Goal: Information Seeking & Learning: Understand process/instructions

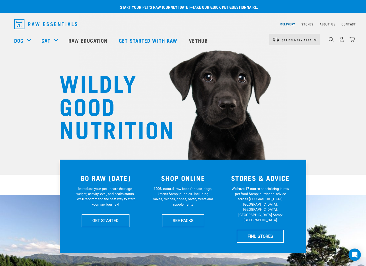
click at [290, 23] on div "Delivery" at bounding box center [287, 24] width 15 height 6
click at [285, 24] on link "Delivery" at bounding box center [287, 24] width 15 height 2
click at [285, 25] on link "Delivery" at bounding box center [287, 24] width 15 height 2
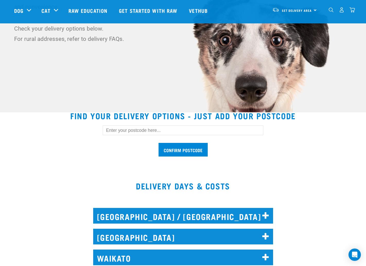
scroll to position [66, 0]
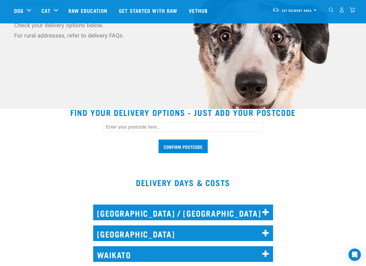
click at [113, 127] on input "text" at bounding box center [183, 127] width 161 height 10
type input "0932"
click at [158, 140] on input "Confirm postcode" at bounding box center [182, 147] width 49 height 14
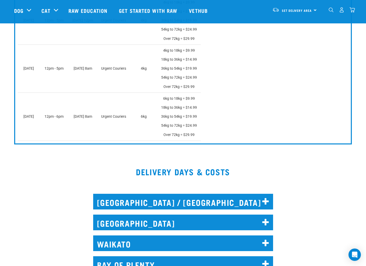
scroll to position [339, 0]
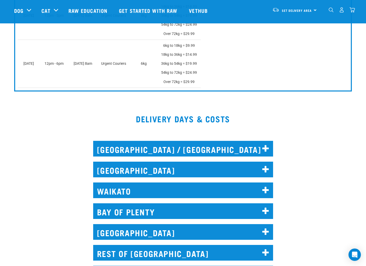
click at [229, 149] on h2 "[GEOGRAPHIC_DATA] / [GEOGRAPHIC_DATA]" at bounding box center [183, 149] width 180 height 16
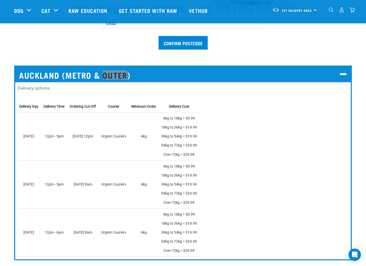
scroll to position [143, 0]
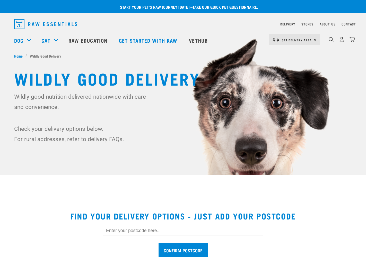
scroll to position [112, 0]
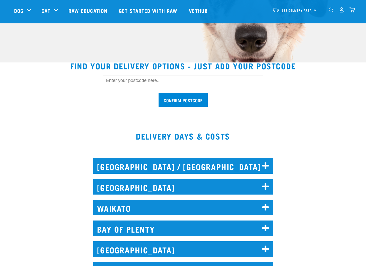
click at [129, 83] on input "text" at bounding box center [183, 81] width 161 height 10
type input "0932"
click at [158, 93] on input "Confirm postcode" at bounding box center [182, 100] width 49 height 14
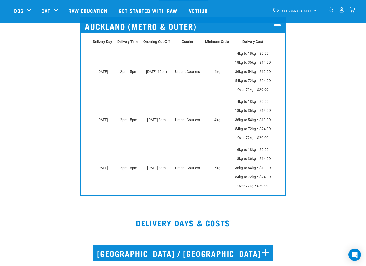
scroll to position [165, 0]
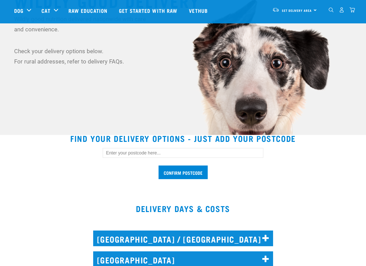
scroll to position [118, 0]
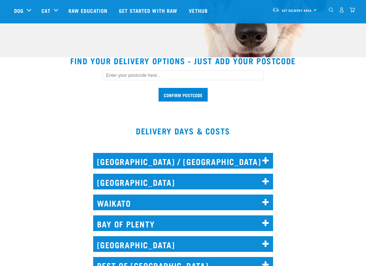
click at [126, 78] on input "text" at bounding box center [183, 75] width 161 height 10
type input "0932"
click at [202, 95] on input "Confirm postcode" at bounding box center [182, 95] width 49 height 14
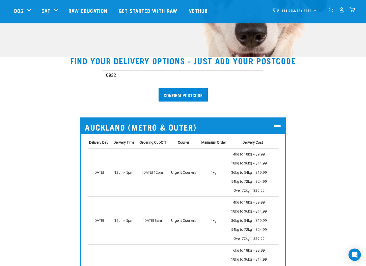
click at [254, 153] on p "4kg to 18kg = $9.99 18kg to 36kg = $14.99 36kg to 54kg = $19.99 54kg to 72kg = …" at bounding box center [252, 172] width 43 height 45
click at [254, 154] on p "4kg to 18kg = $9.99 18kg to 36kg = $14.99 36kg to 54kg = $19.99 54kg to 72kg = …" at bounding box center [252, 172] width 43 height 45
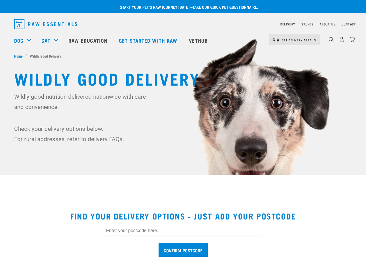
scroll to position [118, 0]
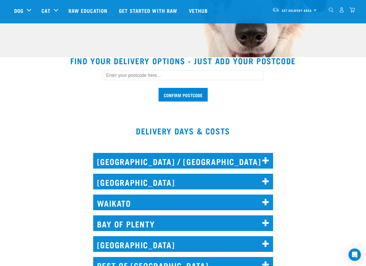
click at [114, 76] on input "text" at bounding box center [183, 75] width 161 height 10
type input "0932"
click at [158, 88] on input "Confirm postcode" at bounding box center [182, 95] width 49 height 14
click at [196, 94] on input "Confirm postcode" at bounding box center [182, 95] width 49 height 14
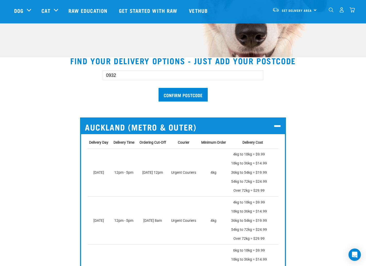
click at [242, 155] on p "4kg to 18kg = $9.99 18kg to 36kg = $14.99 36kg to 54kg = $19.99 54kg to 72kg = …" at bounding box center [252, 172] width 43 height 45
click at [248, 155] on p "4kg to 18kg = $9.99 18kg to 36kg = $14.99 36kg to 54kg = $19.99 54kg to 72kg = …" at bounding box center [252, 172] width 43 height 45
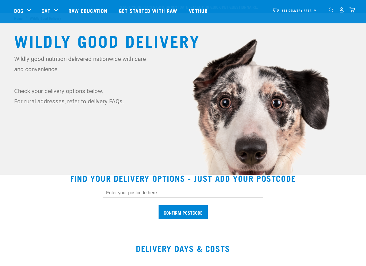
scroll to position [118, 0]
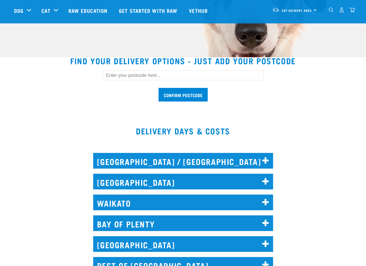
click at [148, 231] on h2 "BAY OF PLENTY" at bounding box center [183, 224] width 180 height 16
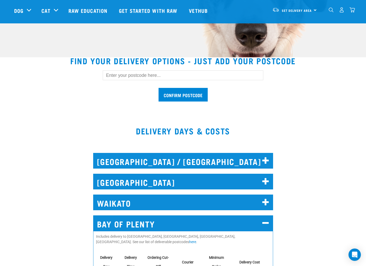
click at [124, 75] on input "text" at bounding box center [183, 75] width 161 height 10
type input "0932"
click at [195, 96] on input "Confirm postcode" at bounding box center [182, 95] width 49 height 14
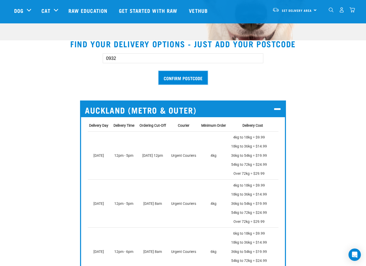
scroll to position [138, 0]
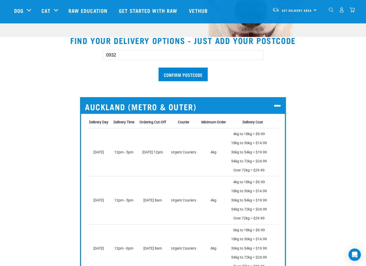
click at [253, 134] on p "4kg to 18kg = $9.99 18kg to 36kg = $14.99 36kg to 54kg = $19.99 54kg to 72kg = …" at bounding box center [252, 152] width 43 height 45
click at [251, 135] on p "4kg to 18kg = $9.99 18kg to 36kg = $14.99 36kg to 54kg = $19.99 54kg to 72kg = …" at bounding box center [252, 152] width 43 height 45
click at [251, 134] on p "4kg to 18kg = $9.99 18kg to 36kg = $14.99 36kg to 54kg = $19.99 54kg to 72kg = …" at bounding box center [252, 152] width 43 height 45
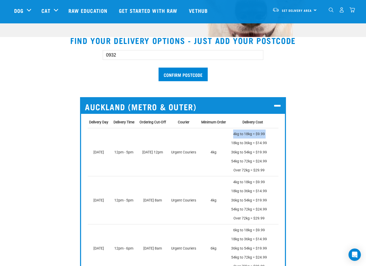
click at [250, 134] on p "4kg to 18kg = $9.99 18kg to 36kg = $14.99 36kg to 54kg = $19.99 54kg to 72kg = …" at bounding box center [252, 152] width 43 height 45
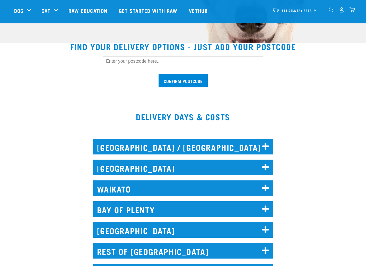
scroll to position [158, 0]
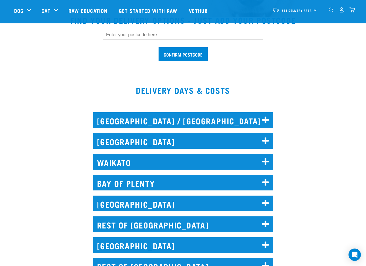
click at [120, 37] on input "text" at bounding box center [183, 35] width 161 height 10
type input "0932"
click at [198, 54] on input "Confirm postcode" at bounding box center [182, 54] width 49 height 14
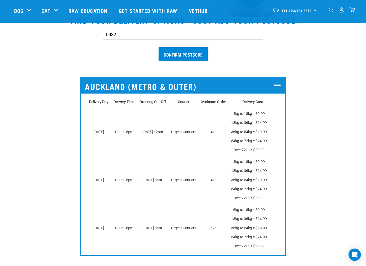
click at [249, 122] on p "4kg to 18kg = $9.99 18kg to 36kg = $14.99 36kg to 54kg = $19.99 54kg to 72kg = …" at bounding box center [252, 131] width 43 height 45
click at [249, 123] on p "4kg to 18kg = $9.99 18kg to 36kg = $14.99 36kg to 54kg = $19.99 54kg to 72kg = …" at bounding box center [252, 131] width 43 height 45
click at [251, 122] on p "4kg to 18kg = $9.99 18kg to 36kg = $14.99 36kg to 54kg = $19.99 54kg to 72kg = …" at bounding box center [252, 131] width 43 height 45
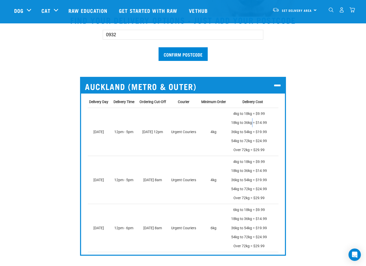
click at [251, 122] on p "4kg to 18kg = $9.99 18kg to 36kg = $14.99 36kg to 54kg = $19.99 54kg to 72kg = …" at bounding box center [252, 131] width 43 height 45
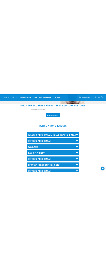
scroll to position [114, 0]
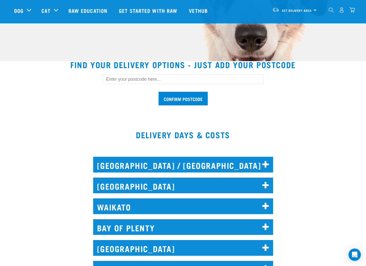
click at [126, 77] on input "text" at bounding box center [183, 79] width 161 height 10
type input "0932"
click at [197, 99] on input "Confirm postcode" at bounding box center [182, 99] width 49 height 14
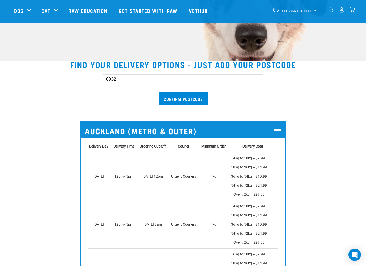
click at [249, 157] on p "4kg to 18kg = $9.99 18kg to 36kg = $14.99 36kg to 54kg = $19.99 54kg to 72kg = …" at bounding box center [252, 176] width 43 height 45
click at [251, 158] on p "4kg to 18kg = $9.99 18kg to 36kg = $14.99 36kg to 54kg = $19.99 54kg to 72kg = …" at bounding box center [252, 176] width 43 height 45
click at [249, 159] on p "4kg to 18kg = $9.99 18kg to 36kg = $14.99 36kg to 54kg = $19.99 54kg to 72kg = …" at bounding box center [252, 176] width 43 height 45
click at [250, 157] on p "4kg to 18kg = $9.99 18kg to 36kg = $14.99 36kg to 54kg = $19.99 54kg to 72kg = …" at bounding box center [252, 176] width 43 height 45
click at [249, 158] on p "4kg to 18kg = $9.99 18kg to 36kg = $14.99 36kg to 54kg = $19.99 54kg to 72kg = …" at bounding box center [252, 176] width 43 height 45
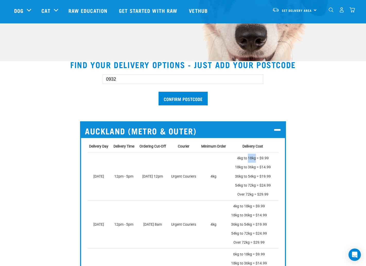
click at [249, 158] on p "4kg to 18kg = $9.99 18kg to 36kg = $14.99 36kg to 54kg = $19.99 54kg to 72kg = …" at bounding box center [252, 176] width 43 height 45
click at [252, 158] on p "4kg to 18kg = $9.99 18kg to 36kg = $14.99 36kg to 54kg = $19.99 54kg to 72kg = …" at bounding box center [252, 176] width 43 height 45
click at [253, 158] on p "4kg to 18kg = $9.99 18kg to 36kg = $14.99 36kg to 54kg = $19.99 54kg to 72kg = …" at bounding box center [252, 176] width 43 height 45
click at [256, 159] on p "4kg to 18kg = $9.99 18kg to 36kg = $14.99 36kg to 54kg = $19.99 54kg to 72kg = …" at bounding box center [252, 176] width 43 height 45
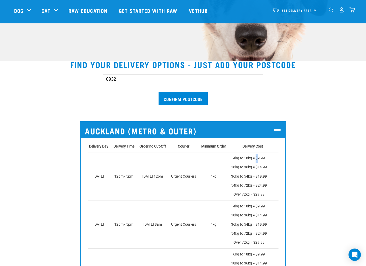
click at [256, 159] on p "4kg to 18kg = $9.99 18kg to 36kg = $14.99 36kg to 54kg = $19.99 54kg to 72kg = …" at bounding box center [252, 176] width 43 height 45
click at [247, 158] on p "4kg to 18kg = $9.99 18kg to 36kg = $14.99 36kg to 54kg = $19.99 54kg to 72kg = …" at bounding box center [252, 176] width 43 height 45
click at [253, 164] on p "4kg to 18kg = $9.99 18kg to 36kg = $14.99 36kg to 54kg = $19.99 54kg to 72kg = …" at bounding box center [252, 176] width 43 height 45
click at [251, 158] on p "4kg to 18kg = $9.99 18kg to 36kg = $14.99 36kg to 54kg = $19.99 54kg to 72kg = …" at bounding box center [252, 176] width 43 height 45
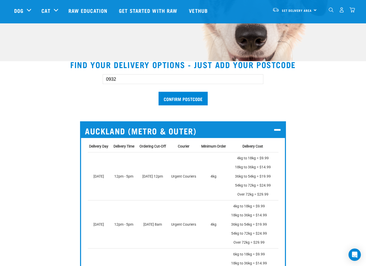
click at [255, 160] on p "4kg to 18kg = $9.99 18kg to 36kg = $14.99 36kg to 54kg = $19.99 54kg to 72kg = …" at bounding box center [252, 176] width 43 height 45
click at [252, 161] on p "4kg to 18kg = $9.99 18kg to 36kg = $14.99 36kg to 54kg = $19.99 54kg to 72kg = …" at bounding box center [252, 176] width 43 height 45
click at [252, 159] on p "4kg to 18kg = $9.99 18kg to 36kg = $14.99 36kg to 54kg = $19.99 54kg to 72kg = …" at bounding box center [252, 176] width 43 height 45
click at [255, 158] on p "4kg to 18kg = $9.99 18kg to 36kg = $14.99 36kg to 54kg = $19.99 54kg to 72kg = …" at bounding box center [252, 176] width 43 height 45
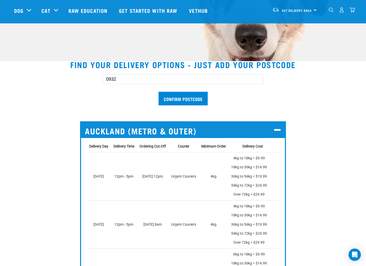
click at [252, 156] on p "4kg to 18kg = $9.99 18kg to 36kg = $14.99 36kg to 54kg = $19.99 54kg to 72kg = …" at bounding box center [252, 176] width 43 height 45
click at [250, 161] on p "4kg to 18kg = $9.99 18kg to 36kg = $14.99 36kg to 54kg = $19.99 54kg to 72kg = …" at bounding box center [252, 176] width 43 height 45
click at [252, 157] on p "4kg to 18kg = $9.99 18kg to 36kg = $14.99 36kg to 54kg = $19.99 54kg to 72kg = …" at bounding box center [252, 176] width 43 height 45
click at [253, 160] on p "4kg to 18kg = $9.99 18kg to 36kg = $14.99 36kg to 54kg = $19.99 54kg to 72kg = …" at bounding box center [252, 176] width 43 height 45
click at [253, 158] on p "4kg to 18kg = $9.99 18kg to 36kg = $14.99 36kg to 54kg = $19.99 54kg to 72kg = …" at bounding box center [252, 176] width 43 height 45
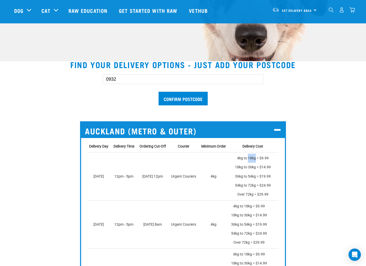
click at [253, 158] on p "4kg to 18kg = $9.99 18kg to 36kg = $14.99 36kg to 54kg = $19.99 54kg to 72kg = …" at bounding box center [252, 176] width 43 height 45
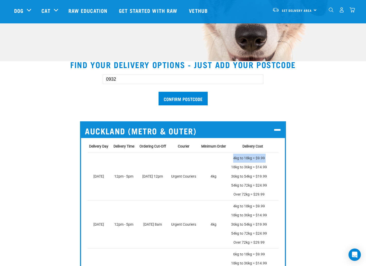
click at [253, 158] on p "4kg to 18kg = $9.99 18kg to 36kg = $14.99 36kg to 54kg = $19.99 54kg to 72kg = …" at bounding box center [252, 176] width 43 height 45
click at [308, 143] on div "0932 Confirm postcode Auckland (Metro & Outer) Delivery Day Delivery Time Order…" at bounding box center [183, 183] width 346 height 234
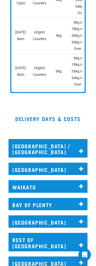
scroll to position [259, 0]
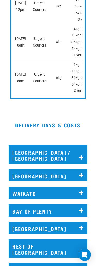
click at [41, 146] on h2 "[GEOGRAPHIC_DATA] / [GEOGRAPHIC_DATA]" at bounding box center [47, 155] width 79 height 19
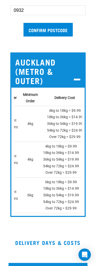
scroll to position [0, 40]
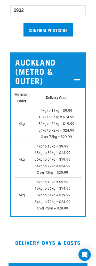
click at [57, 119] on p "4kg to 18kg = $9.99 18kg to 36kg = $14.99 36kg to 54kg = $19.99 54kg to 72kg = …" at bounding box center [55, 124] width 43 height 33
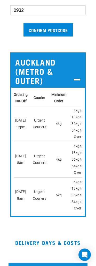
scroll to position [0, 36]
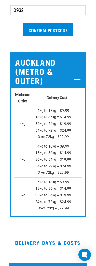
click at [63, 118] on p "4kg to 18kg = $9.99 18kg to 36kg = $14.99 36kg to 54kg = $19.99 54kg to 72kg = …" at bounding box center [56, 124] width 43 height 33
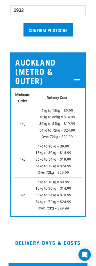
drag, startPoint x: 48, startPoint y: 120, endPoint x: 53, endPoint y: 119, distance: 4.5
click at [49, 120] on p "4kg to 18kg = $9.99 18kg to 36kg = $14.99 36kg to 54kg = $19.99 54kg to 72kg = …" at bounding box center [56, 124] width 43 height 33
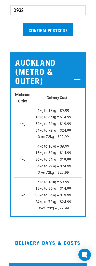
click at [65, 117] on p "4kg to 18kg = $9.99 18kg to 36kg = $14.99 36kg to 54kg = $19.99 54kg to 72kg = …" at bounding box center [56, 124] width 43 height 33
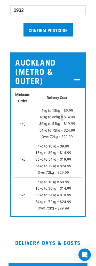
click at [65, 117] on p "4kg to 18kg = $9.99 18kg to 36kg = $14.99 36kg to 54kg = $19.99 54kg to 72kg = …" at bounding box center [56, 124] width 43 height 33
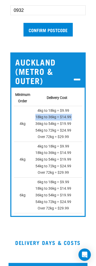
click at [65, 117] on p "4kg to 18kg = $9.99 18kg to 36kg = $14.99 36kg to 54kg = $19.99 54kg to 72kg = …" at bounding box center [56, 124] width 43 height 33
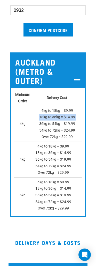
click at [64, 117] on p "4kg to 18kg = $9.99 18kg to 36kg = $14.99 36kg to 54kg = $19.99 54kg to 72kg = …" at bounding box center [56, 124] width 43 height 33
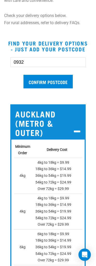
click at [57, 165] on p "4kg to 18kg = $9.99 18kg to 36kg = $14.99 36kg to 54kg = $19.99 54kg to 72kg = …" at bounding box center [56, 175] width 43 height 33
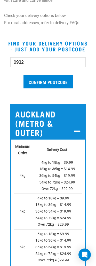
click at [58, 168] on p "4kg to 18kg = $9.99 18kg to 36kg = $14.99 36kg to 54kg = $19.99 54kg to 72kg = …" at bounding box center [56, 175] width 43 height 33
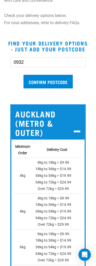
click at [65, 166] on p "4kg to 18kg = $9.99 18kg to 36kg = $14.99 36kg to 54kg = $19.99 54kg to 72kg = …" at bounding box center [56, 175] width 43 height 33
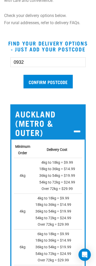
click at [65, 174] on p "4kg to 18kg = $9.99 18kg to 36kg = $14.99 36kg to 54kg = $19.99 54kg to 72kg = …" at bounding box center [56, 175] width 43 height 33
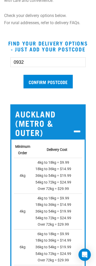
click at [65, 165] on p "4kg to 18kg = $9.99 18kg to 36kg = $14.99 36kg to 54kg = $19.99 54kg to 72kg = …" at bounding box center [56, 175] width 43 height 33
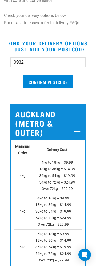
click at [65, 173] on p "4kg to 18kg = $9.99 18kg to 36kg = $14.99 36kg to 54kg = $19.99 54kg to 72kg = …" at bounding box center [56, 175] width 43 height 33
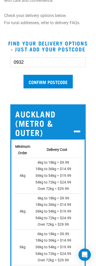
click at [59, 166] on p "4kg to 18kg = $9.99 18kg to 36kg = $14.99 36kg to 54kg = $19.99 54kg to 72kg = …" at bounding box center [56, 175] width 43 height 33
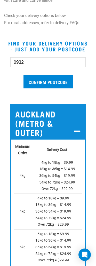
click at [58, 172] on p "4kg to 18kg = $9.99 18kg to 36kg = $14.99 36kg to 54kg = $19.99 54kg to 72kg = …" at bounding box center [56, 175] width 43 height 33
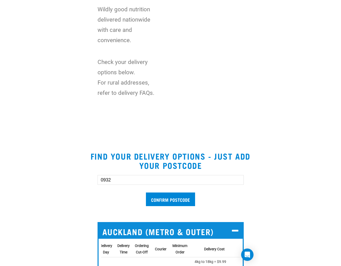
scroll to position [0, 0]
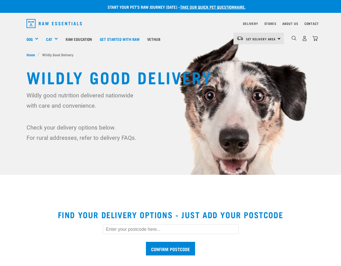
scroll to position [89, 0]
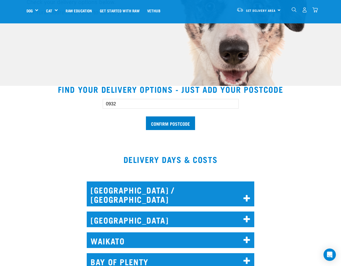
type input "0932"
click at [174, 123] on input "Confirm postcode" at bounding box center [170, 124] width 49 height 14
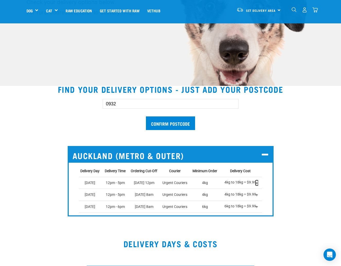
click at [258, 183] on span "+" at bounding box center [256, 182] width 3 height 5
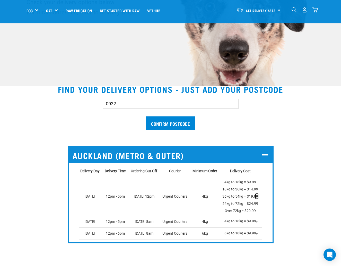
click at [257, 196] on span "+" at bounding box center [256, 196] width 3 height 5
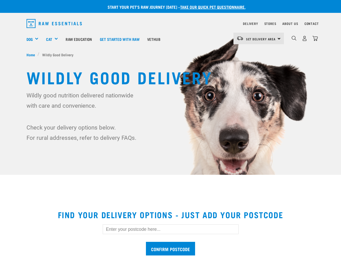
scroll to position [89, 0]
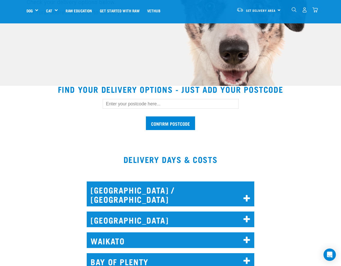
click at [130, 104] on input "text" at bounding box center [171, 104] width 136 height 10
type input "0932"
click at [191, 125] on input "Confirm postcode" at bounding box center [170, 124] width 49 height 14
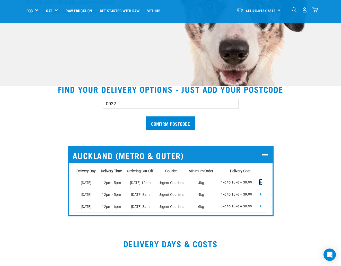
click at [262, 182] on span "+" at bounding box center [260, 182] width 3 height 5
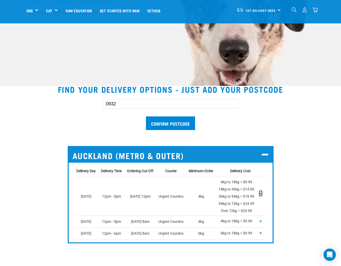
click at [260, 193] on span "+" at bounding box center [260, 193] width 3 height 5
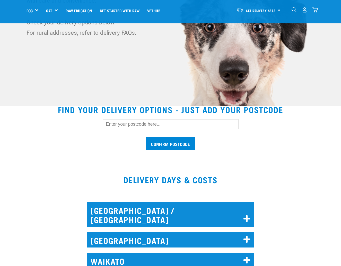
scroll to position [95, 0]
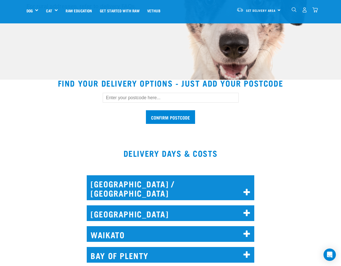
click at [161, 98] on input "text" at bounding box center [171, 98] width 136 height 10
type input "0932"
click at [181, 117] on input "Confirm postcode" at bounding box center [170, 117] width 49 height 14
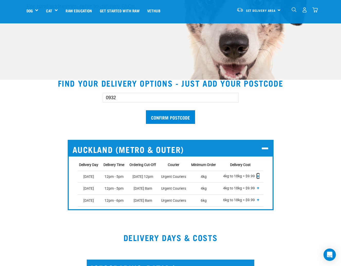
click at [258, 176] on span "+" at bounding box center [258, 176] width 3 height 5
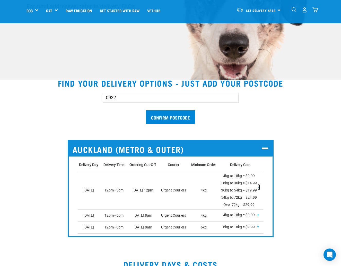
click at [259, 187] on span "-" at bounding box center [258, 187] width 1 height 5
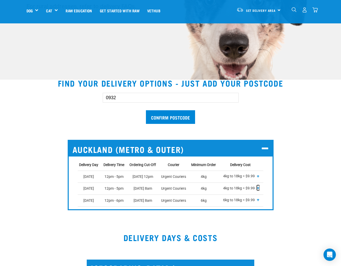
click at [259, 188] on span "+" at bounding box center [258, 187] width 3 height 5
click at [258, 188] on span "+" at bounding box center [258, 187] width 3 height 5
click at [259, 188] on span "+" at bounding box center [258, 187] width 3 height 5
click at [240, 188] on p "4kg to 18kg = $9.99 18kg to 36kg = $14.99 36kg to 54kg = $19.99 54kg to 72kg = …" at bounding box center [240, 188] width 38 height 9
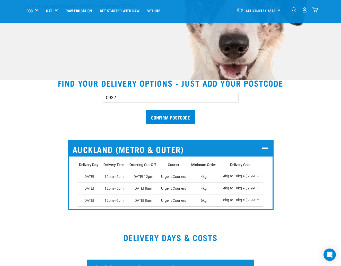
click at [244, 188] on p "4kg to 18kg = $9.99 18kg to 36kg = $14.99 36kg to 54kg = $19.99 54kg to 72kg = …" at bounding box center [240, 188] width 38 height 9
click at [246, 188] on p "4kg to 18kg = $9.99 18kg to 36kg = $14.99 36kg to 54kg = $19.99 54kg to 72kg = …" at bounding box center [240, 188] width 38 height 9
click at [254, 189] on p "4kg to 18kg = $9.99 18kg to 36kg = $14.99 36kg to 54kg = $19.99 54kg to 72kg = …" at bounding box center [240, 188] width 38 height 9
click at [258, 188] on span "+" at bounding box center [258, 187] width 3 height 5
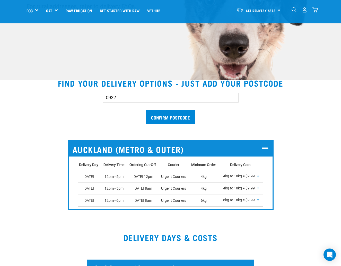
click at [251, 200] on p "6kg to 18kg = $9.99 18kg to 36kg = $14.99 36kg to 54kg = $19.99 54kg to 72kg = …" at bounding box center [240, 200] width 38 height 9
click at [252, 200] on p "6kg to 18kg = $9.99 18kg to 36kg = $14.99 36kg to 54kg = $19.99 54kg to 72kg = …" at bounding box center [240, 200] width 38 height 9
click at [259, 200] on span "+" at bounding box center [258, 199] width 3 height 5
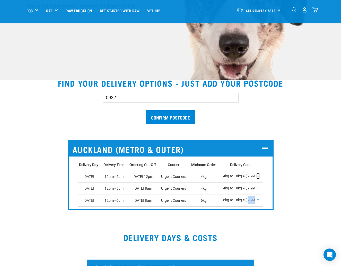
click at [259, 177] on span "+" at bounding box center [258, 176] width 3 height 5
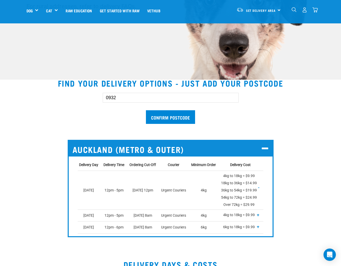
click at [253, 189] on p "4kg to 18kg = $9.99 18kg to 36kg = $14.99 36kg to 54kg = $19.99 54kg to 72kg = …" at bounding box center [240, 190] width 38 height 36
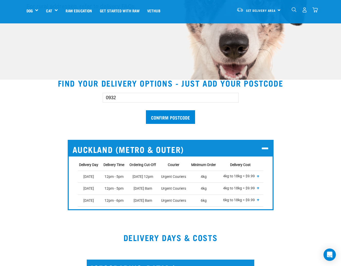
click at [248, 176] on p "4kg to 18kg = $9.99 18kg to 36kg = $14.99 36kg to 54kg = $19.99 54kg to 72kg = …" at bounding box center [240, 176] width 38 height 9
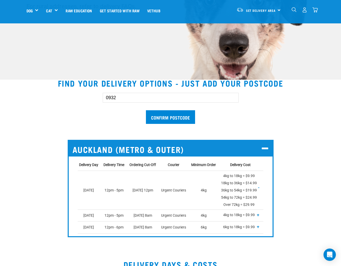
click at [246, 176] on p "4kg to 18kg = $9.99 18kg to 36kg = $14.99 36kg to 54kg = $19.99 54kg to 72kg = …" at bounding box center [240, 190] width 38 height 36
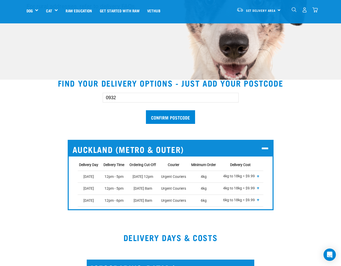
click at [245, 187] on p "4kg to 18kg = $9.99 18kg to 36kg = $14.99 36kg to 54kg = $19.99 54kg to 72kg = …" at bounding box center [240, 188] width 38 height 9
click at [246, 187] on p "4kg to 18kg = $9.99 18kg to 36kg = $14.99 36kg to 54kg = $19.99 54kg to 72kg = …" at bounding box center [240, 188] width 38 height 9
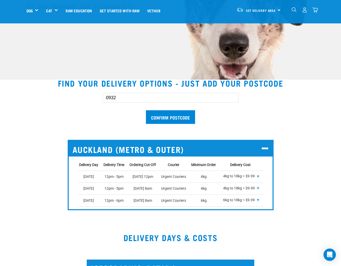
click at [243, 179] on p "4kg to 18kg = $9.99 18kg to 36kg = $14.99 36kg to 54kg = $19.99 54kg to 72kg = …" at bounding box center [240, 176] width 38 height 9
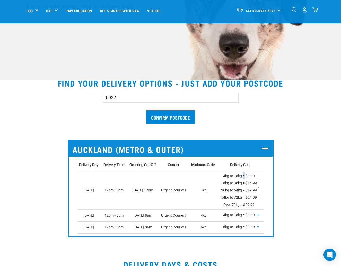
click at [243, 179] on p "4kg to 18kg = $9.99 18kg to 36kg = $14.99 36kg to 54kg = $19.99 54kg to 72kg = …" at bounding box center [240, 190] width 38 height 36
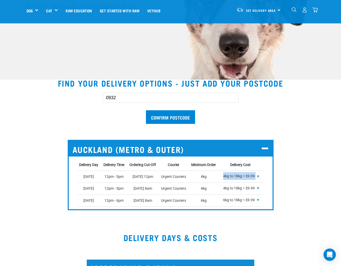
click at [243, 179] on p "4kg to 18kg = $9.99 18kg to 36kg = $14.99 36kg to 54kg = $19.99 54kg to 72kg = …" at bounding box center [240, 176] width 38 height 9
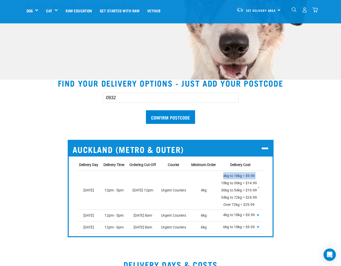
click at [243, 179] on p "4kg to 18kg = $9.99 18kg to 36kg = $14.99 36kg to 54kg = $19.99 54kg to 72kg = …" at bounding box center [240, 190] width 38 height 36
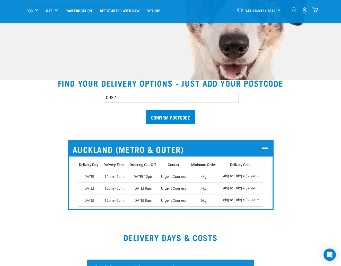
click at [244, 188] on p "4kg to 18kg = $9.99 18kg to 36kg = $14.99 36kg to 54kg = $19.99 54kg to 72kg = …" at bounding box center [240, 188] width 38 height 9
drag, startPoint x: 244, startPoint y: 188, endPoint x: 243, endPoint y: 191, distance: 2.9
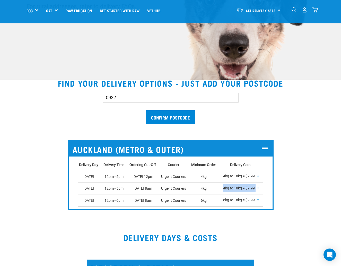
click at [244, 189] on p "4kg to 18kg = $9.99 18kg to 36kg = $14.99 36kg to 54kg = $19.99 54kg to 72kg = …" at bounding box center [240, 188] width 38 height 9
click at [243, 199] on p "6kg to 18kg = $9.99 18kg to 36kg = $14.99 36kg to 54kg = $19.99 54kg to 72kg = …" at bounding box center [240, 200] width 38 height 9
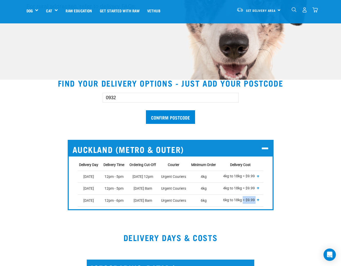
click at [243, 199] on p "6kg to 18kg = $9.99 18kg to 36kg = $14.99 36kg to 54kg = $19.99 54kg to 72kg = …" at bounding box center [240, 200] width 38 height 9
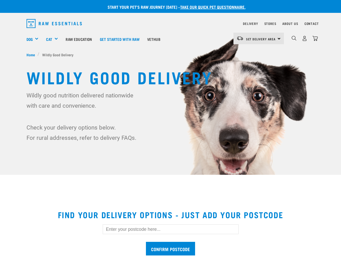
scroll to position [95, 0]
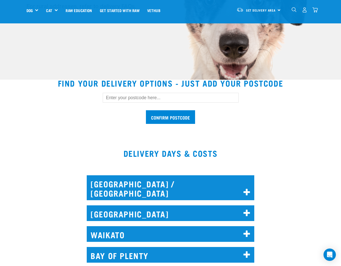
click at [149, 96] on input "text" at bounding box center [171, 98] width 136 height 10
type input "0932"
click at [189, 114] on input "Confirm postcode" at bounding box center [170, 117] width 49 height 14
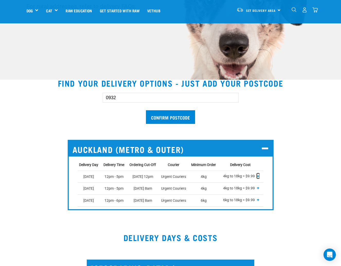
click at [259, 176] on span "+" at bounding box center [258, 176] width 3 height 5
click at [249, 176] on p "4kg to 18kg = $9.99 18kg to 36kg = $14.99 36kg to 54kg = $19.99 54kg to 72kg = …" at bounding box center [240, 176] width 38 height 9
click at [259, 187] on span "+" at bounding box center [258, 187] width 3 height 5
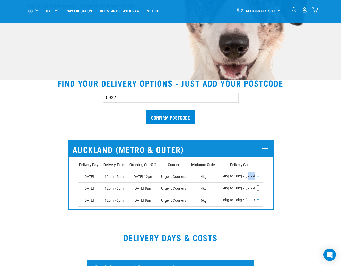
click at [259, 187] on span "+" at bounding box center [258, 187] width 3 height 5
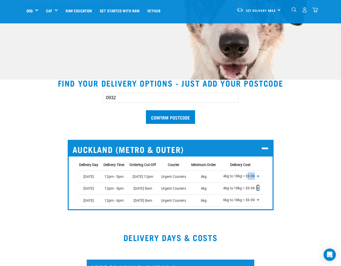
click at [259, 188] on span "+" at bounding box center [258, 187] width 3 height 5
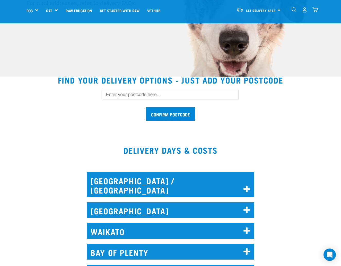
scroll to position [125, 0]
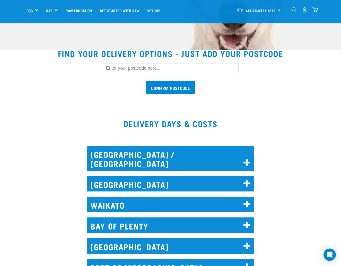
click at [121, 70] on input "text" at bounding box center [171, 68] width 136 height 10
type input "0932"
click at [190, 90] on input "Confirm postcode" at bounding box center [170, 88] width 49 height 14
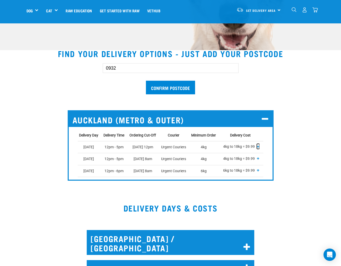
click at [259, 147] on span "+" at bounding box center [258, 146] width 3 height 5
click at [249, 146] on p "4kg to 18kg = $9.99 18kg to 36kg = $14.99 36kg to 54kg = $19.99 54kg to 72kg = …" at bounding box center [240, 147] width 38 height 9
click at [259, 158] on span "+" at bounding box center [258, 158] width 3 height 5
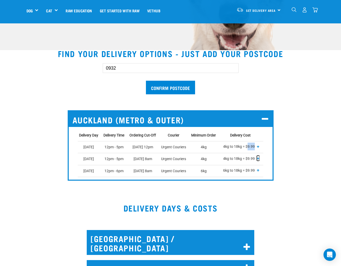
click at [259, 158] on span "+" at bounding box center [258, 158] width 3 height 5
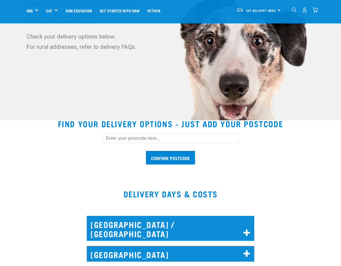
scroll to position [81, 0]
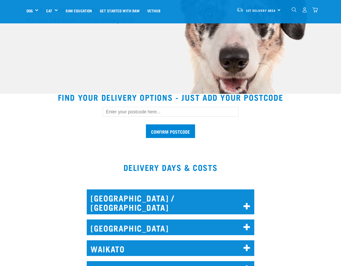
click at [114, 113] on input "text" at bounding box center [171, 112] width 136 height 10
type input "0932"
click at [183, 133] on input "Confirm postcode" at bounding box center [170, 132] width 49 height 14
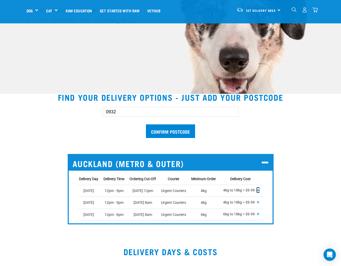
click at [259, 190] on span "+" at bounding box center [258, 190] width 3 height 5
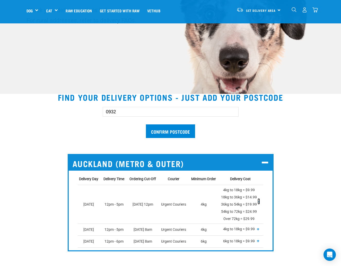
click at [259, 201] on span "-" at bounding box center [258, 201] width 1 height 5
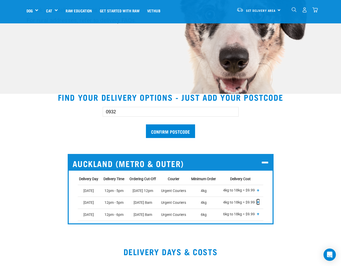
click at [258, 202] on span "+" at bounding box center [258, 202] width 3 height 5
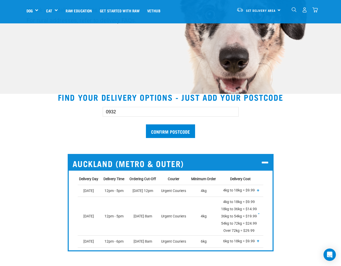
click at [260, 212] on td "4kg to 18kg = $9.99 18kg to 36kg = $14.99 36kg to 54kg = $19.99 54kg to 72kg = …" at bounding box center [241, 216] width 43 height 39
click at [259, 213] on span "-" at bounding box center [258, 213] width 1 height 5
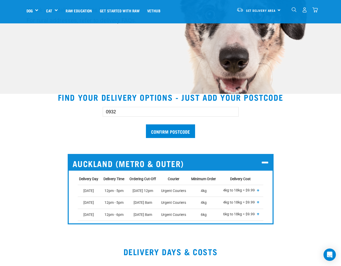
click at [260, 191] on td "4kg to 18kg = $9.99 18kg to 36kg = $14.99 36kg to 54kg = $19.99 54kg to 72kg = …" at bounding box center [241, 191] width 43 height 12
click at [259, 191] on span "+" at bounding box center [258, 190] width 3 height 5
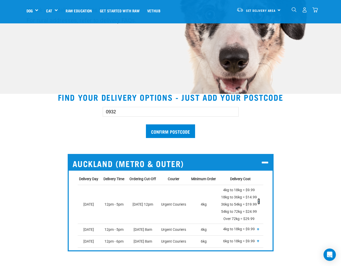
click at [259, 202] on span "-" at bounding box center [258, 201] width 1 height 5
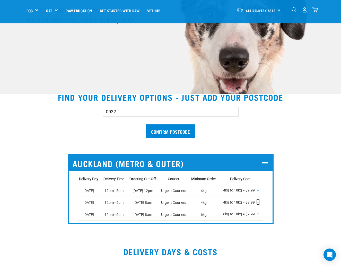
click at [259, 203] on span "+" at bounding box center [258, 202] width 3 height 5
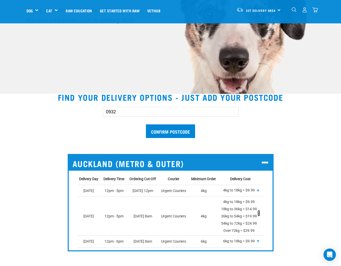
click at [259, 214] on span "-" at bounding box center [258, 213] width 1 height 5
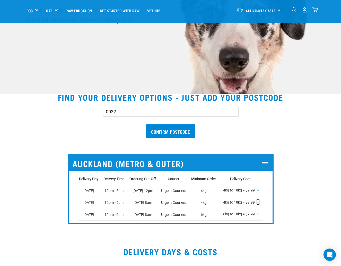
click at [258, 202] on span "+" at bounding box center [258, 202] width 3 height 5
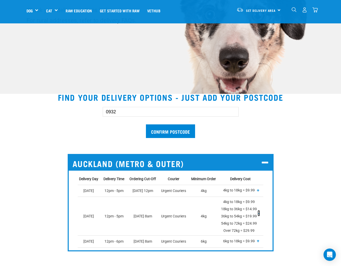
click at [259, 214] on span "-" at bounding box center [258, 213] width 1 height 5
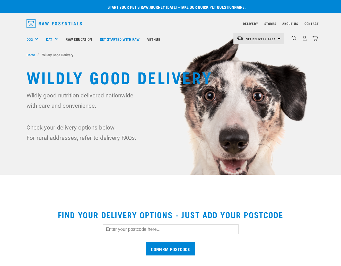
click at [123, 228] on input "text" at bounding box center [171, 230] width 136 height 10
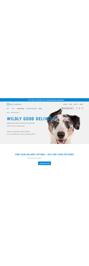
scroll to position [81, 0]
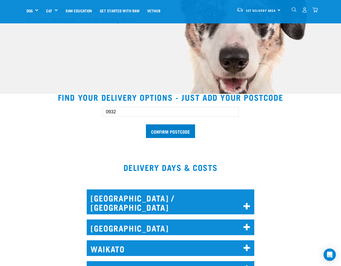
type input "0932"
click at [180, 130] on input "Confirm postcode" at bounding box center [170, 132] width 49 height 14
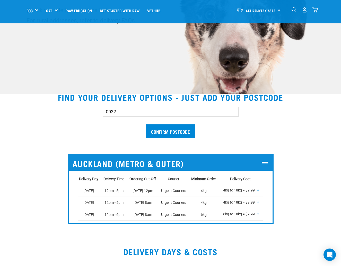
click at [259, 189] on span "+" at bounding box center [258, 190] width 3 height 5
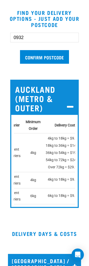
scroll to position [0, 40]
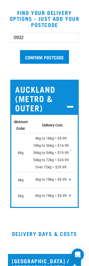
click at [71, 150] on span "-" at bounding box center [70, 149] width 1 height 5
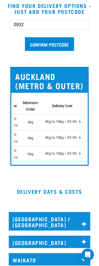
scroll to position [0, 71]
click at [80, 121] on span "+" at bounding box center [80, 121] width 3 height 5
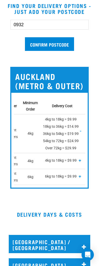
click at [81, 130] on span "-" at bounding box center [80, 130] width 1 height 5
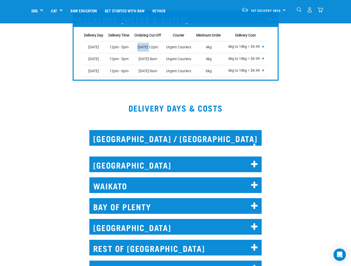
scroll to position [172, 0]
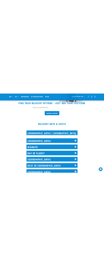
scroll to position [120, 0]
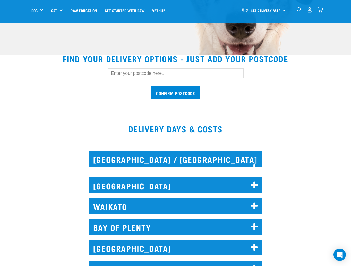
click at [119, 74] on input "text" at bounding box center [176, 73] width 136 height 10
type input "0932"
click at [196, 87] on input "Confirm postcode" at bounding box center [175, 93] width 49 height 14
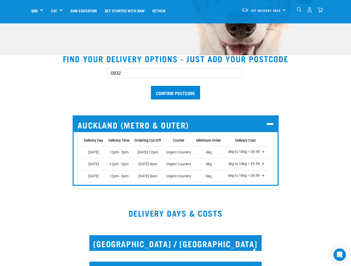
click at [263, 151] on span "+" at bounding box center [263, 151] width 3 height 5
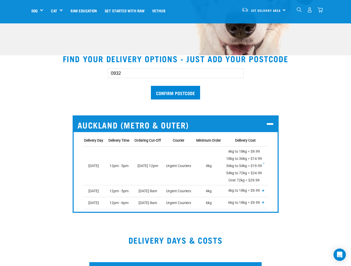
click at [264, 162] on span "-" at bounding box center [263, 163] width 1 height 5
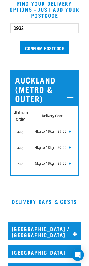
scroll to position [0, 81]
click at [70, 131] on span "+" at bounding box center [70, 131] width 3 height 5
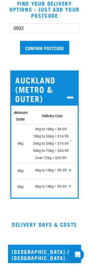
click at [71, 140] on td "4kg to 18kg = $9.99 18kg to 36kg = $14.99 36kg to 54kg = $19.99 54kg to 72kg = …" at bounding box center [53, 143] width 43 height 39
click at [70, 141] on span "-" at bounding box center [70, 140] width 1 height 5
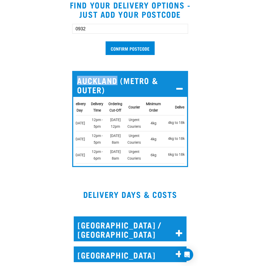
scroll to position [241, 0]
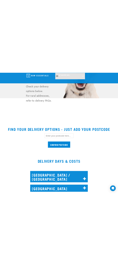
scroll to position [74, 0]
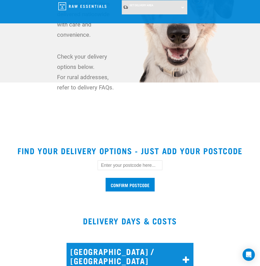
click at [139, 165] on input "text" at bounding box center [130, 166] width 65 height 10
type input "0932"
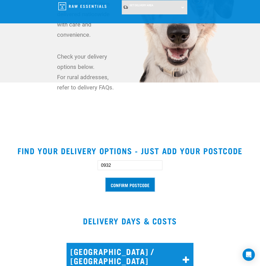
click at [145, 186] on input "Confirm postcode" at bounding box center [130, 185] width 49 height 14
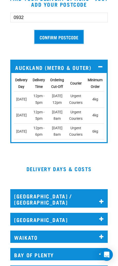
scroll to position [0, 52]
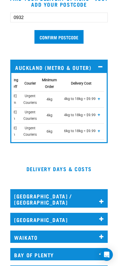
click at [99, 99] on span "+" at bounding box center [99, 98] width 3 height 5
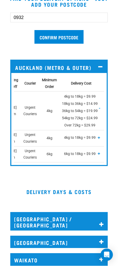
click at [100, 107] on span "-" at bounding box center [99, 107] width 1 height 5
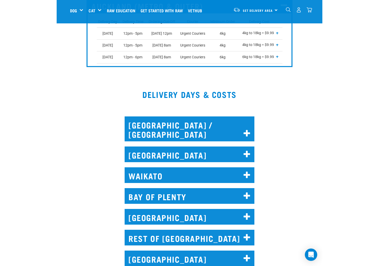
scroll to position [0, 0]
